Goal: Use online tool/utility

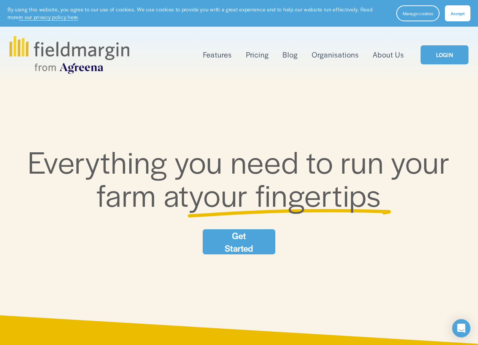
click at [457, 56] on link "LOGIN" at bounding box center [445, 54] width 48 height 19
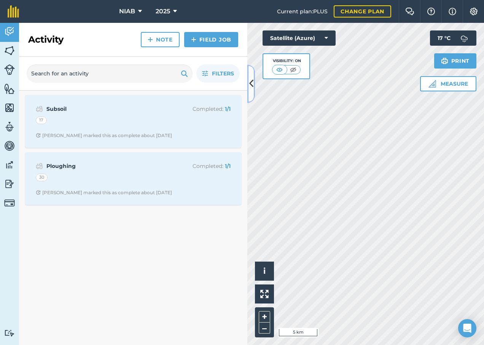
click at [251, 84] on icon at bounding box center [251, 83] width 4 height 13
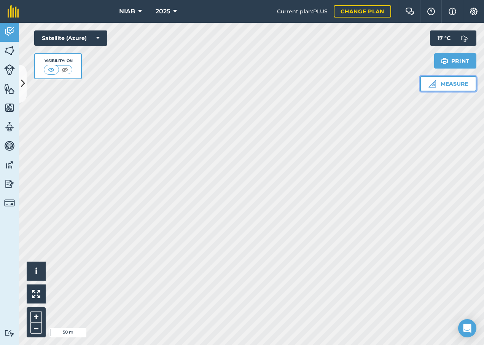
click at [427, 87] on button "Measure" at bounding box center [448, 83] width 56 height 15
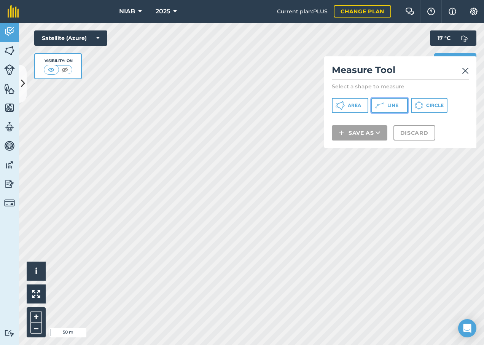
click at [394, 103] on span "Line" at bounding box center [392, 105] width 11 height 6
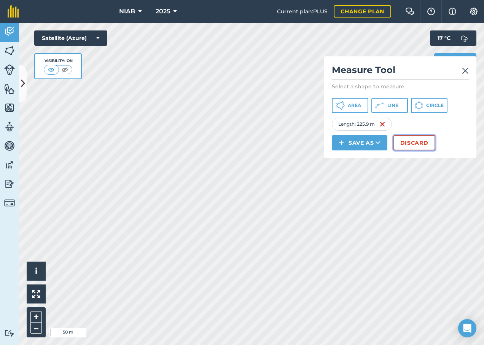
click at [411, 143] on button "Discard" at bounding box center [414, 142] width 42 height 15
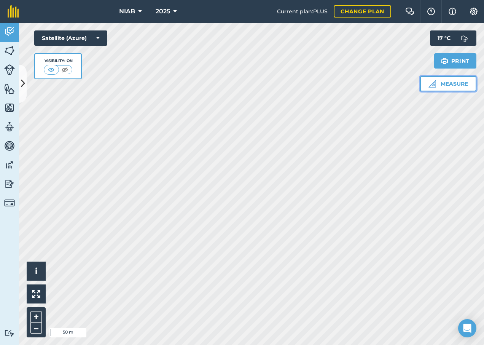
click at [436, 86] on button "Measure" at bounding box center [448, 83] width 56 height 15
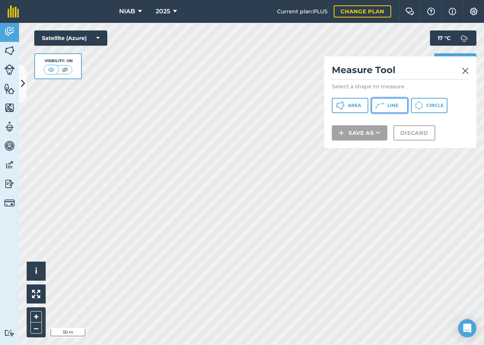
click at [396, 105] on span "Line" at bounding box center [392, 105] width 11 height 6
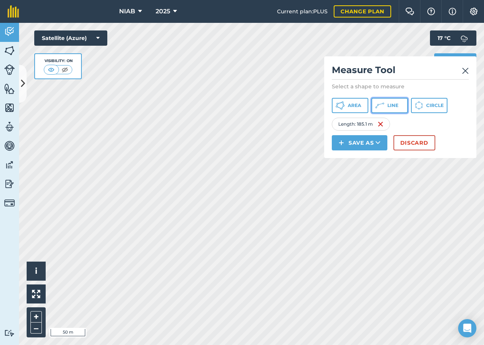
click at [398, 105] on span "Line" at bounding box center [392, 105] width 11 height 6
click at [406, 142] on button "Discard" at bounding box center [414, 142] width 42 height 15
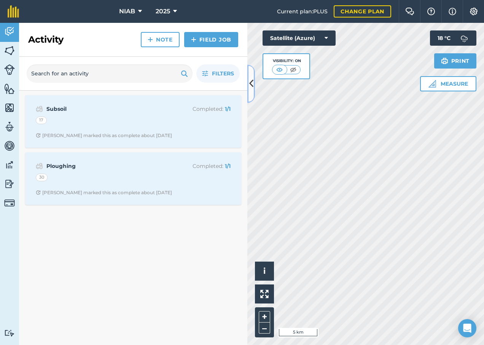
click at [254, 88] on button at bounding box center [251, 84] width 8 height 38
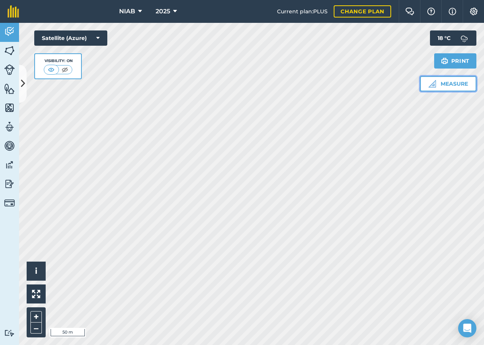
click at [441, 84] on button "Measure" at bounding box center [448, 83] width 56 height 15
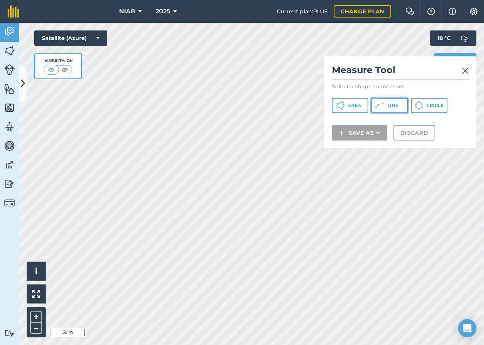
click at [391, 108] on button "Line" at bounding box center [389, 105] width 37 height 15
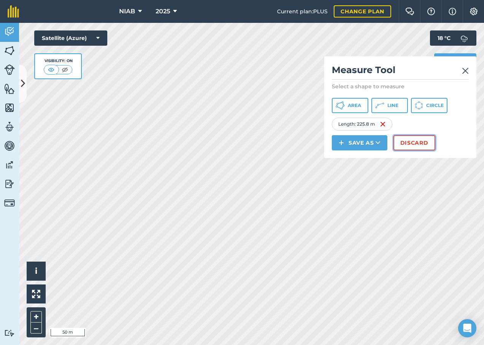
click at [413, 142] on button "Discard" at bounding box center [414, 142] width 42 height 15
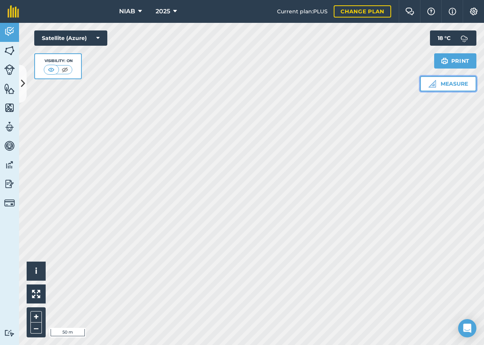
click at [452, 84] on button "Measure" at bounding box center [448, 83] width 56 height 15
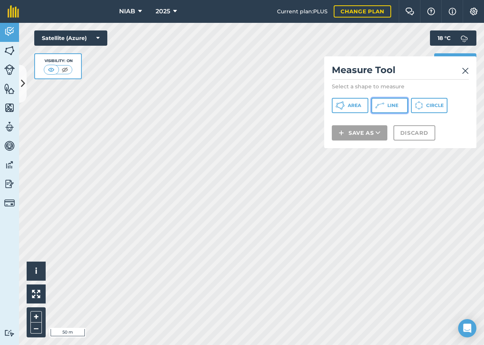
click at [397, 103] on span "Line" at bounding box center [392, 105] width 11 height 6
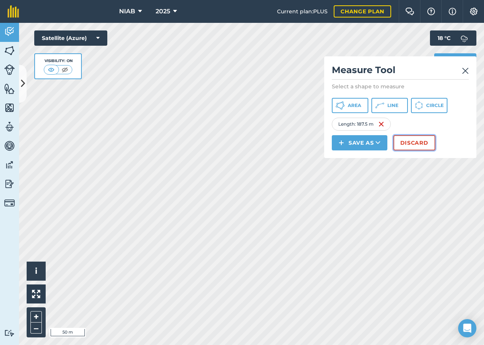
click at [415, 145] on button "Discard" at bounding box center [414, 142] width 42 height 15
